Goal: Navigation & Orientation: Find specific page/section

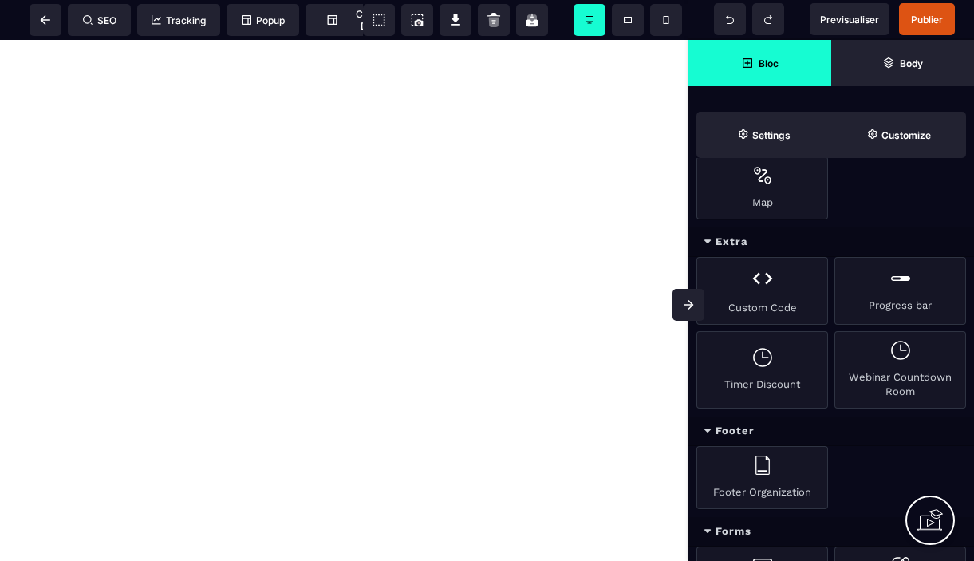
scroll to position [849, 0]
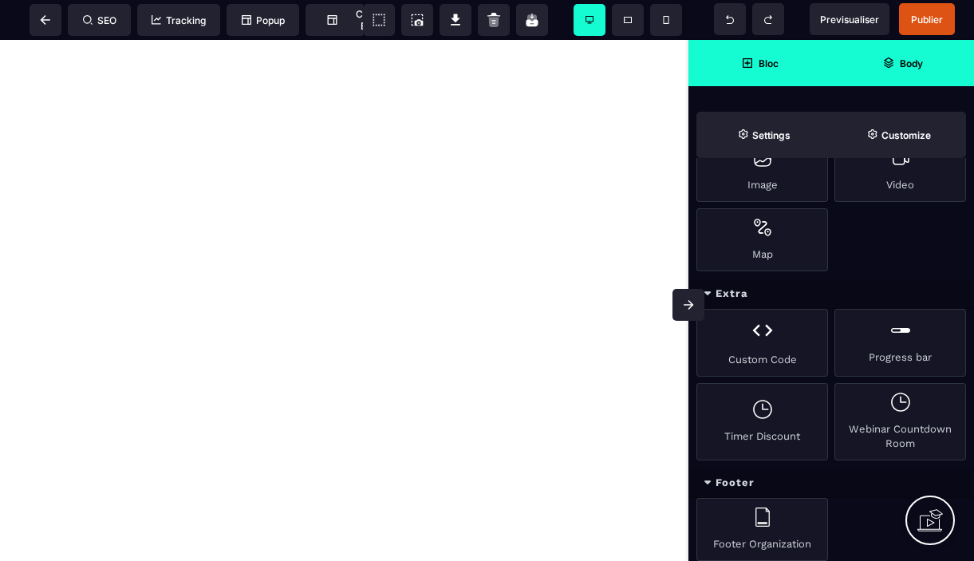
click at [913, 69] on strong "Body" at bounding box center [911, 63] width 23 height 12
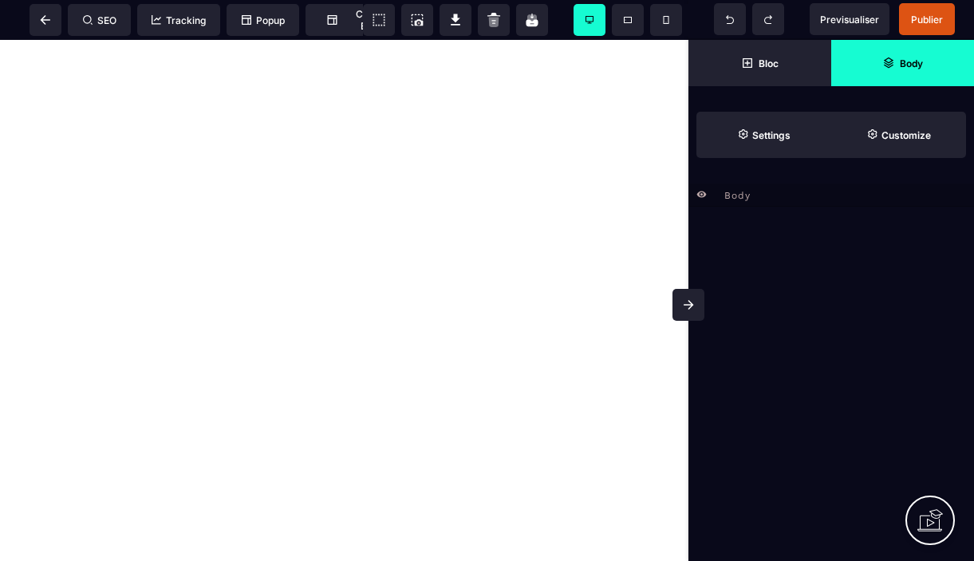
scroll to position [0, 0]
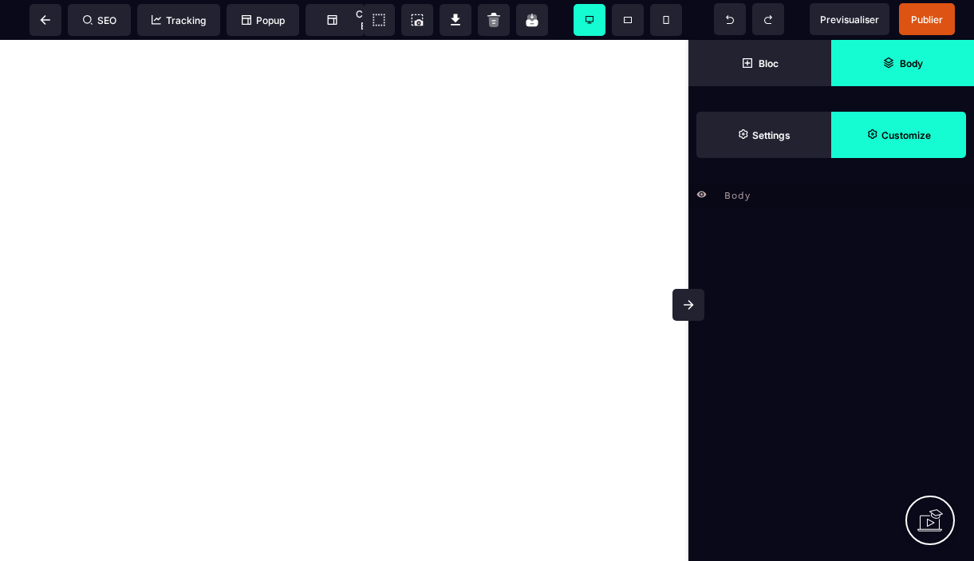
click at [901, 136] on strong "Customize" at bounding box center [905, 135] width 49 height 12
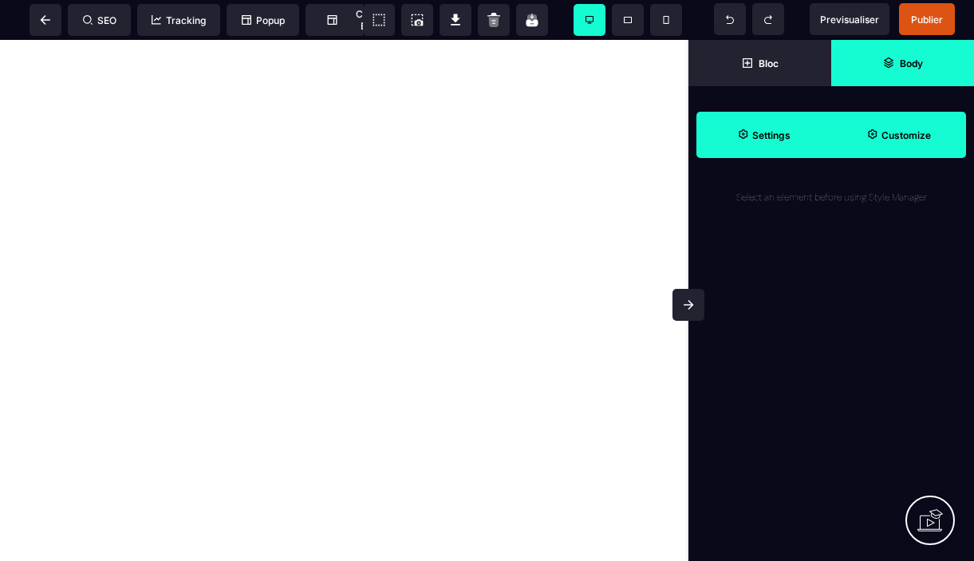
click at [758, 148] on span "Settings" at bounding box center [763, 135] width 135 height 46
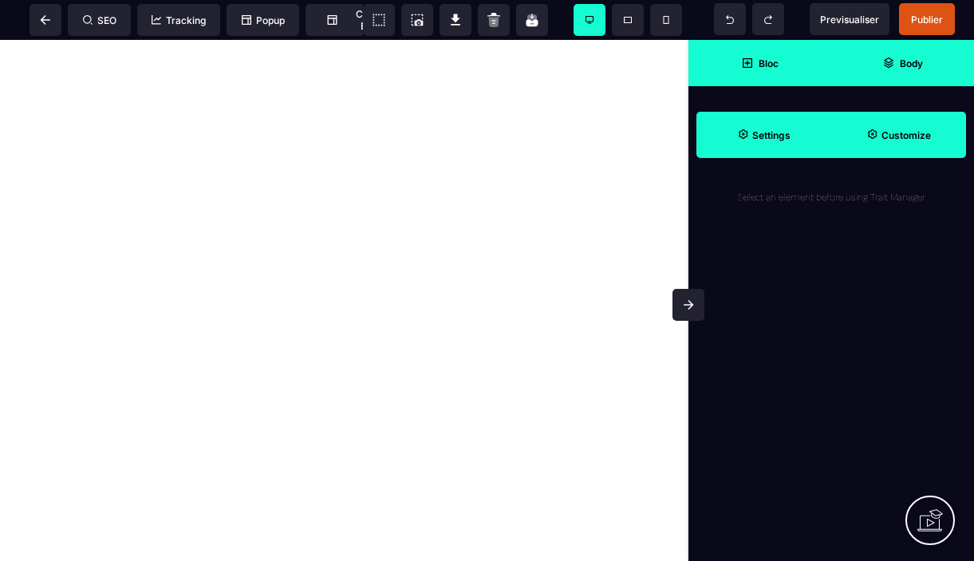
click at [776, 78] on span "Bloc" at bounding box center [759, 63] width 143 height 46
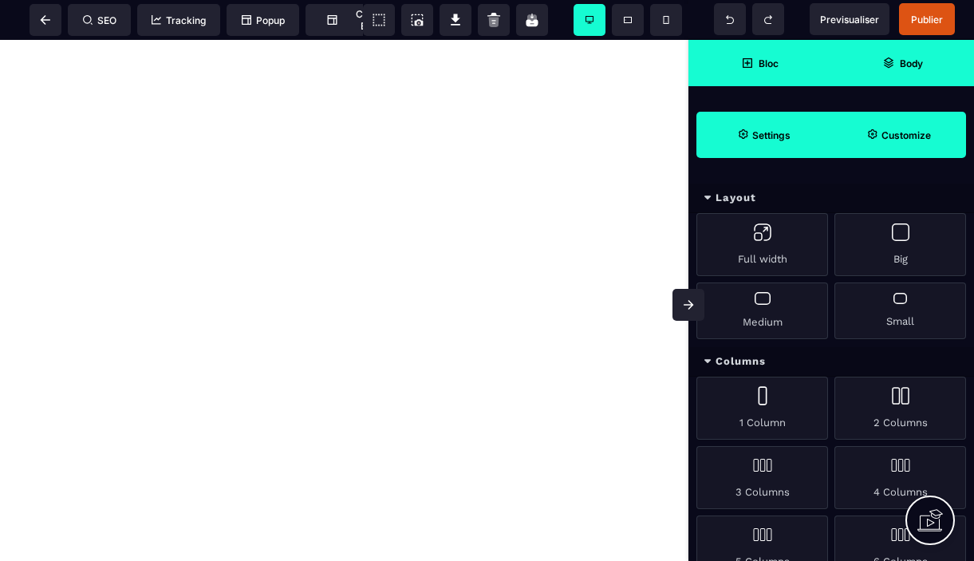
click at [769, 130] on strong "Settings" at bounding box center [771, 135] width 38 height 12
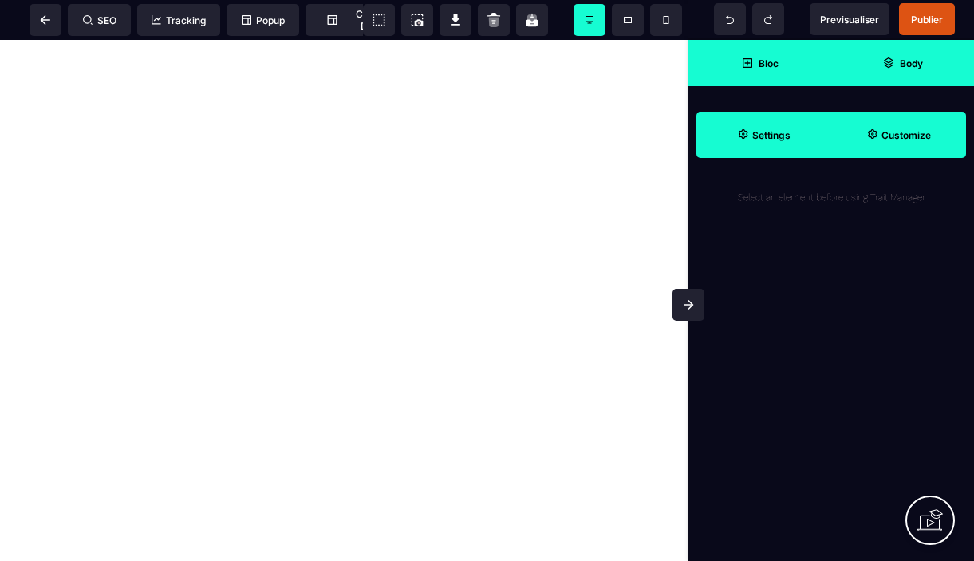
click at [771, 65] on strong "Bloc" at bounding box center [768, 63] width 20 height 12
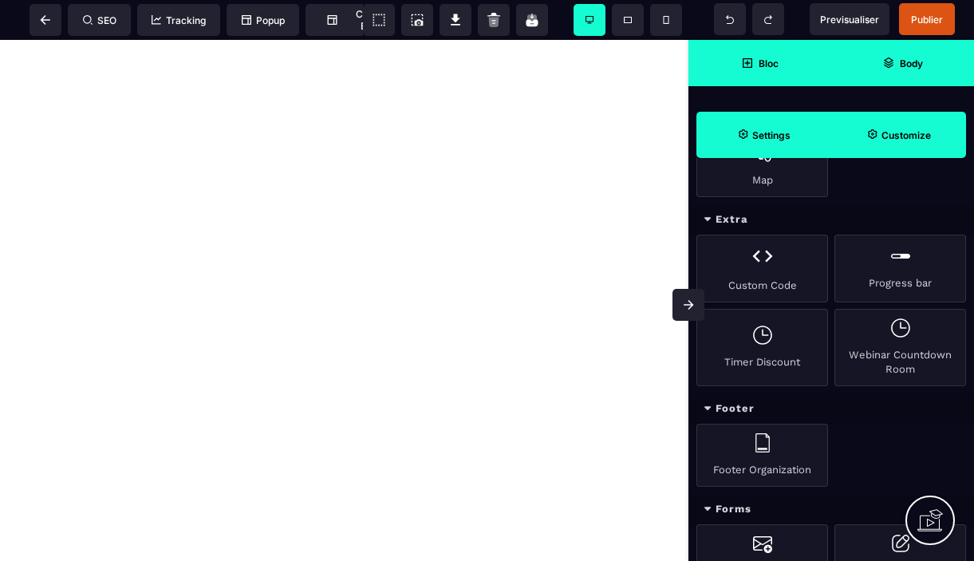
scroll to position [939, 0]
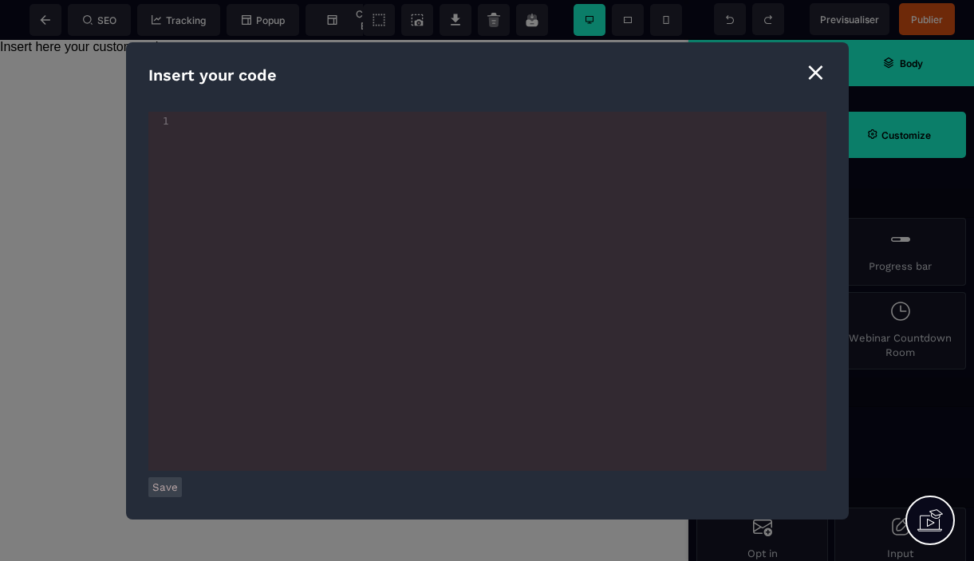
click at [821, 74] on div "⨯" at bounding box center [816, 72] width 22 height 30
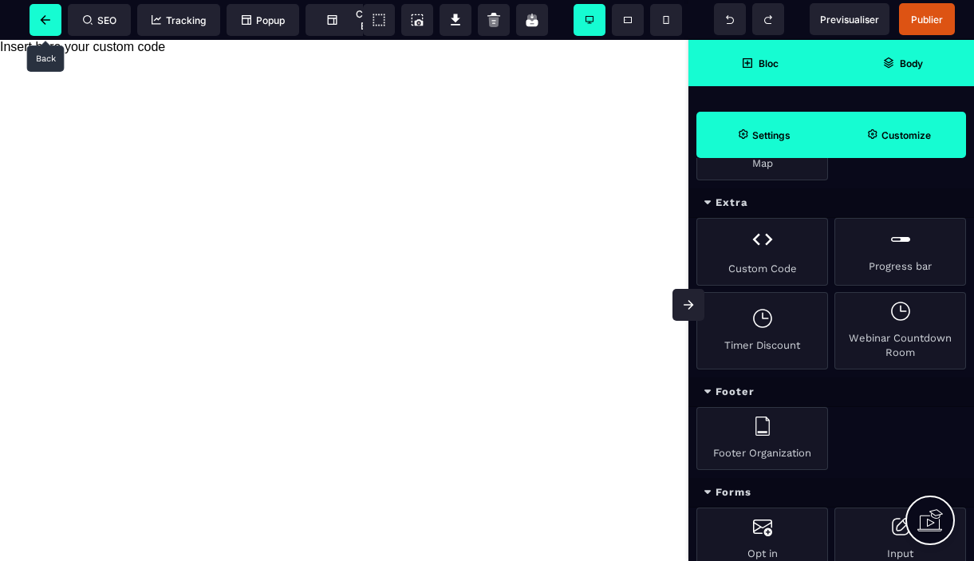
click at [42, 21] on icon at bounding box center [46, 20] width 10 height 10
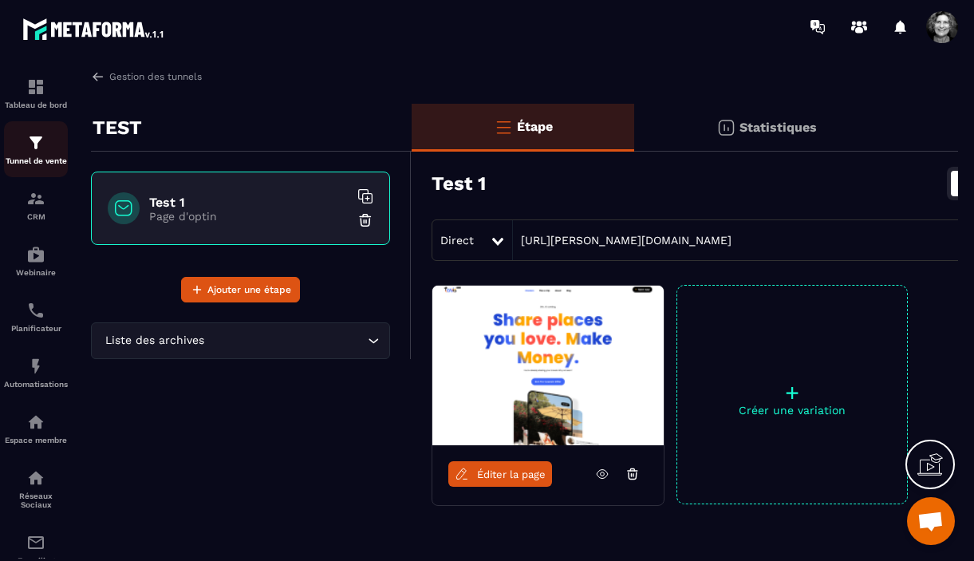
click at [35, 152] on img at bounding box center [35, 142] width 19 height 19
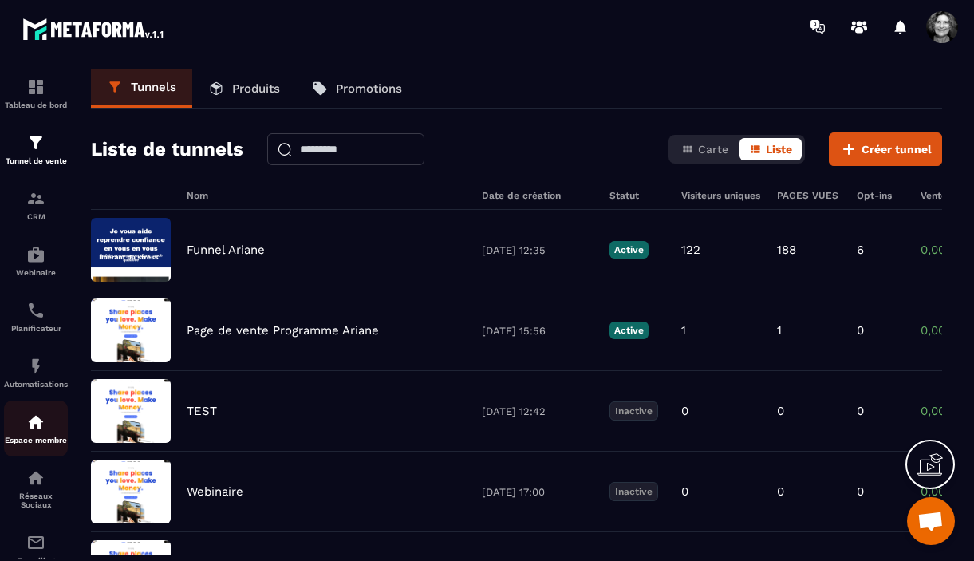
click at [30, 427] on img at bounding box center [35, 421] width 19 height 19
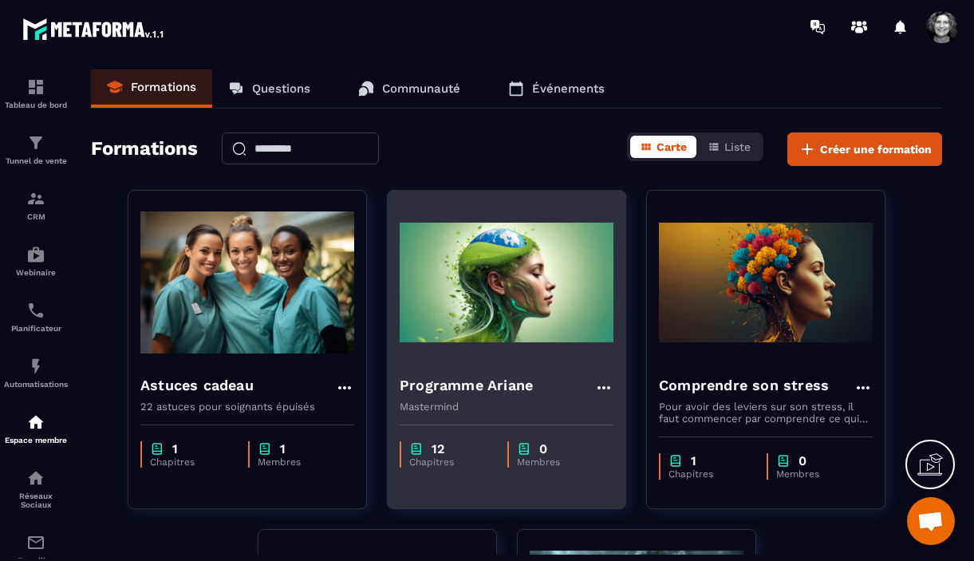
click at [520, 279] on img at bounding box center [507, 283] width 214 height 160
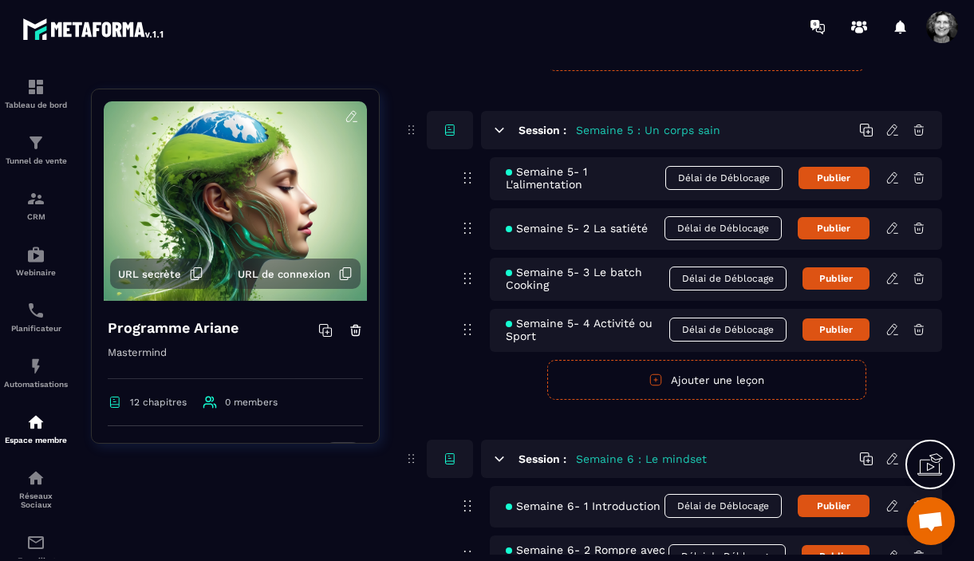
scroll to position [2161, 0]
